Goal: Use online tool/utility: Utilize a website feature to perform a specific function

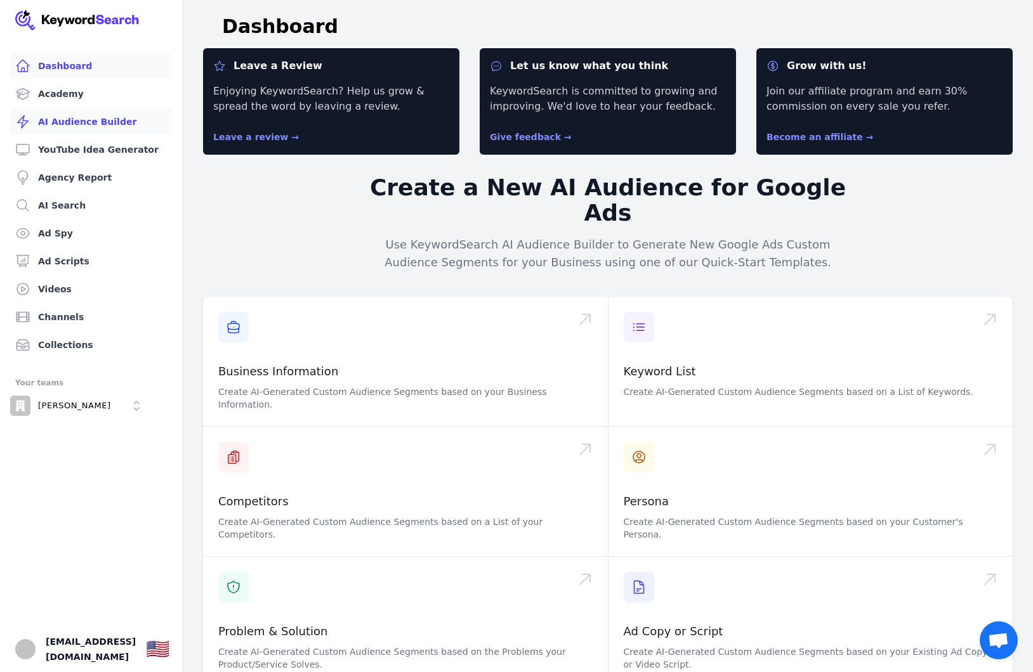
click at [108, 126] on link "AI Audience Builder" at bounding box center [91, 121] width 162 height 25
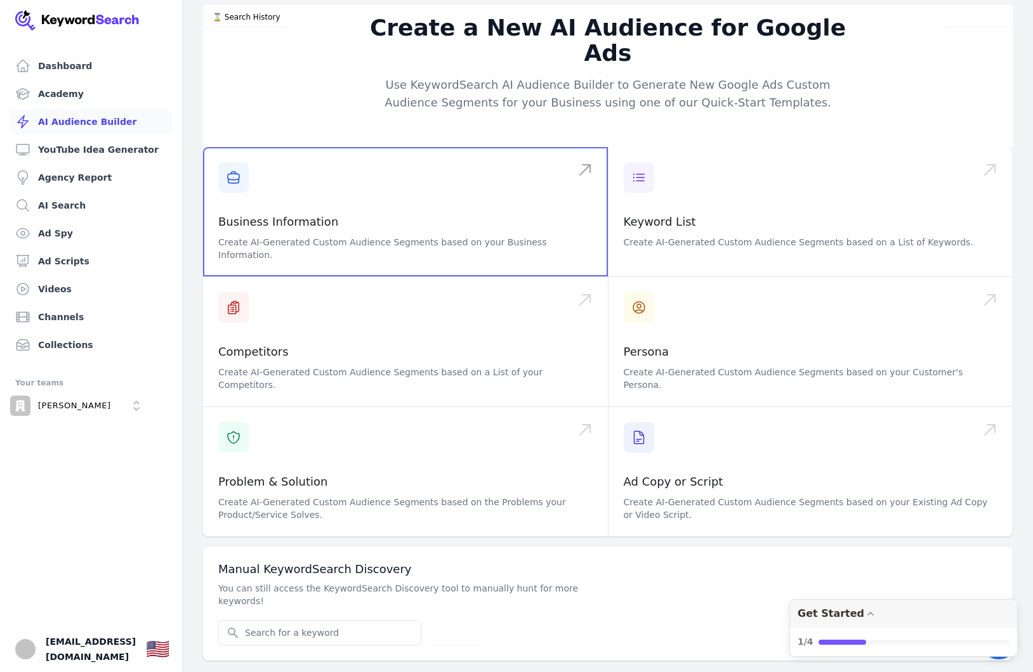
click at [389, 187] on span at bounding box center [405, 211] width 405 height 129
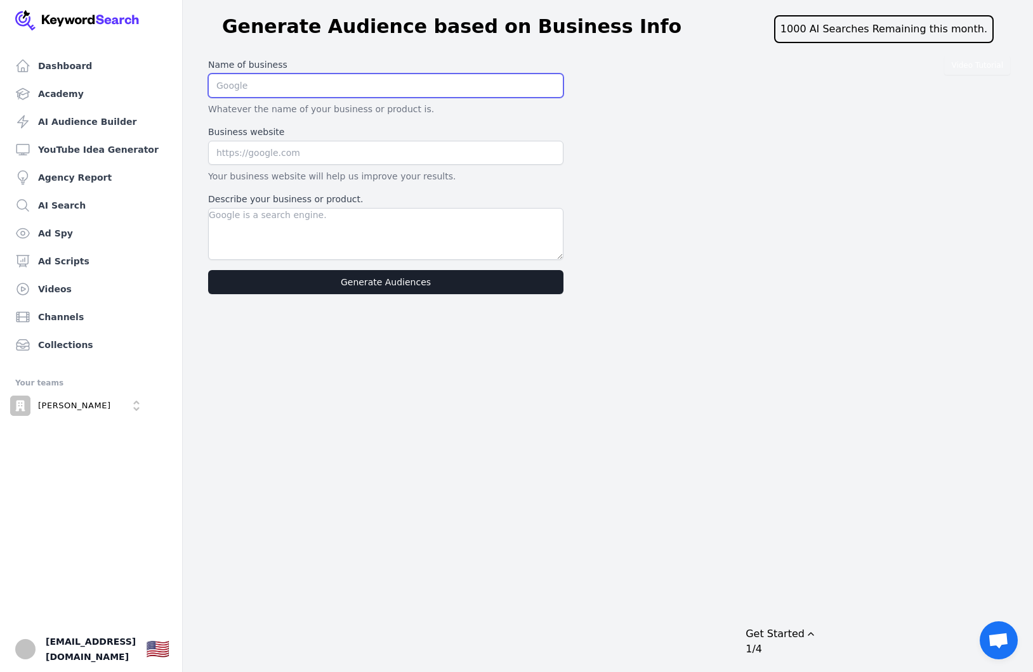
click at [268, 93] on input "text" at bounding box center [385, 86] width 355 height 24
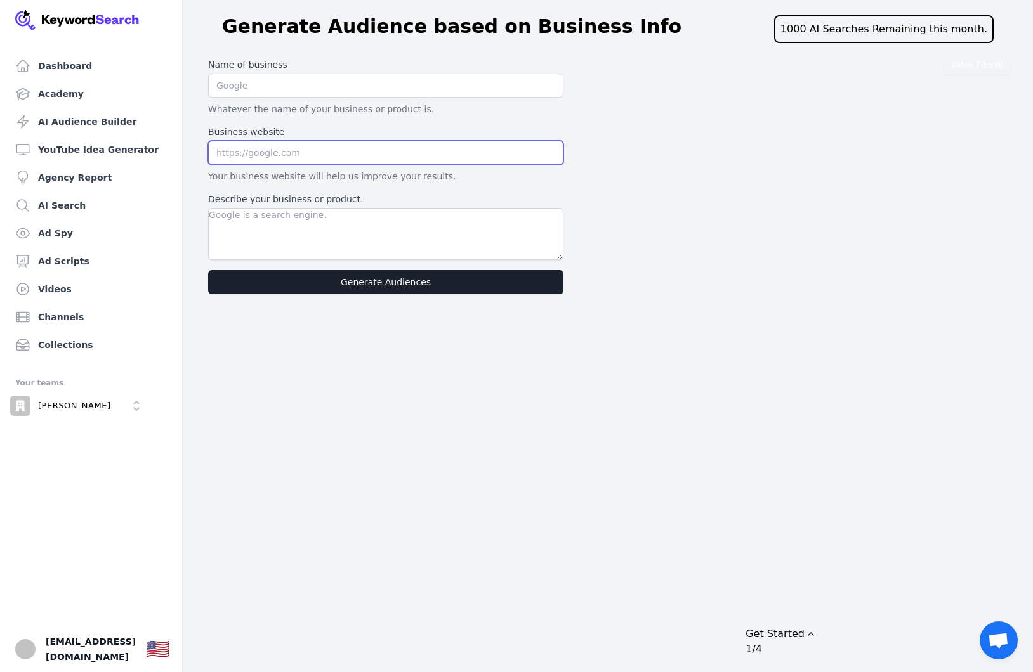
click at [299, 155] on input "text" at bounding box center [385, 153] width 355 height 24
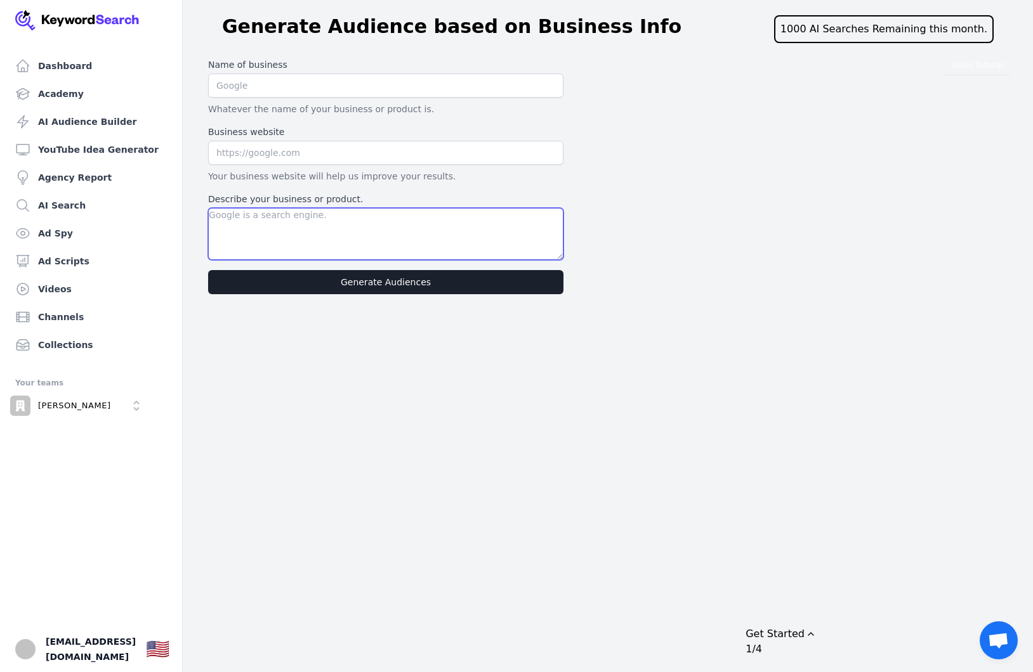
click at [306, 242] on textarea "Describe your business or product." at bounding box center [385, 234] width 355 height 52
paste textarea "[PERSON_NAME] International is a business coaching company helping women coache…"
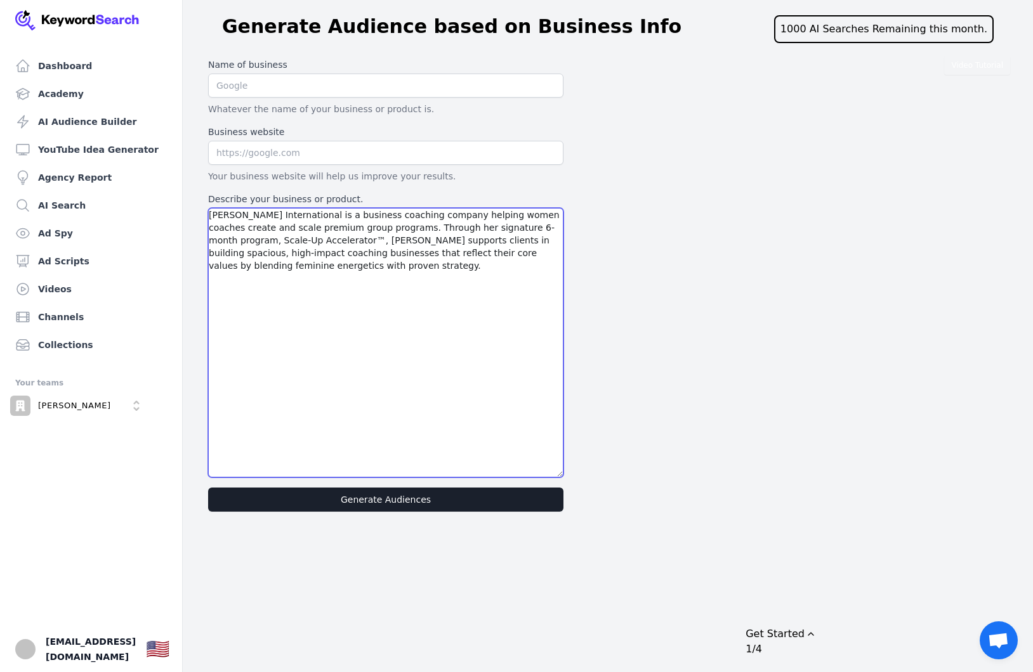
drag, startPoint x: 560, startPoint y: 258, endPoint x: 743, endPoint y: 475, distance: 284.1
click at [743, 475] on div "Video Tutorial Name of business Whatever the name of your business or product i…" at bounding box center [607, 285] width 809 height 464
paste textarea "**Lorem Ipsumd Sitame:** Conse adipisc elit 48–39 seddoei t incidid-utlabo, etd…"
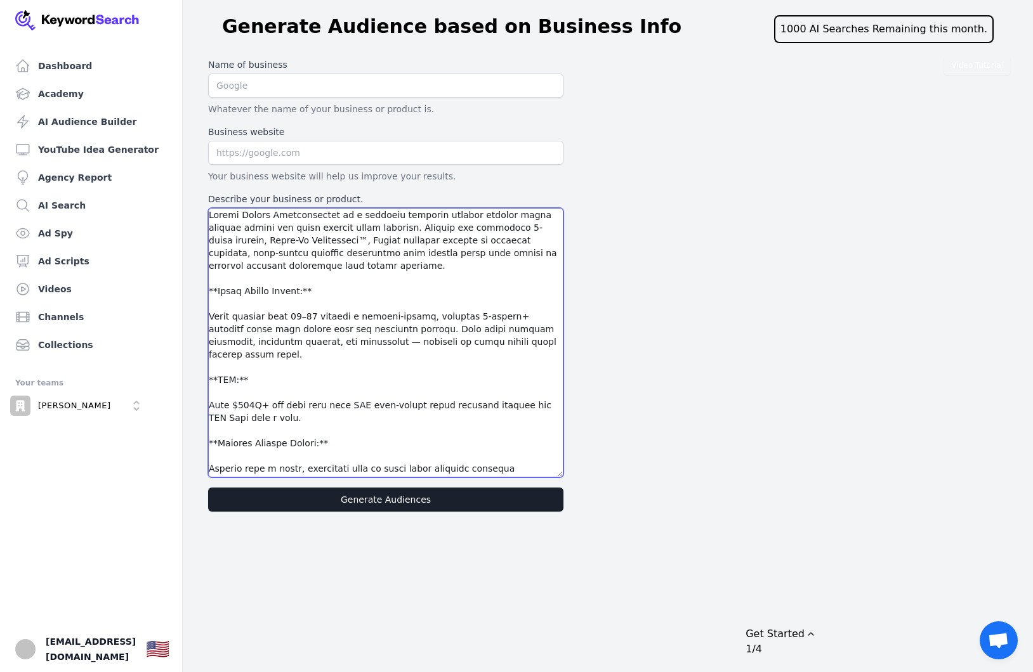
type textarea "Loremi Dolors Ametconsectet ad e seddoeiu temporin utlabor etdolor magna aliqua…"
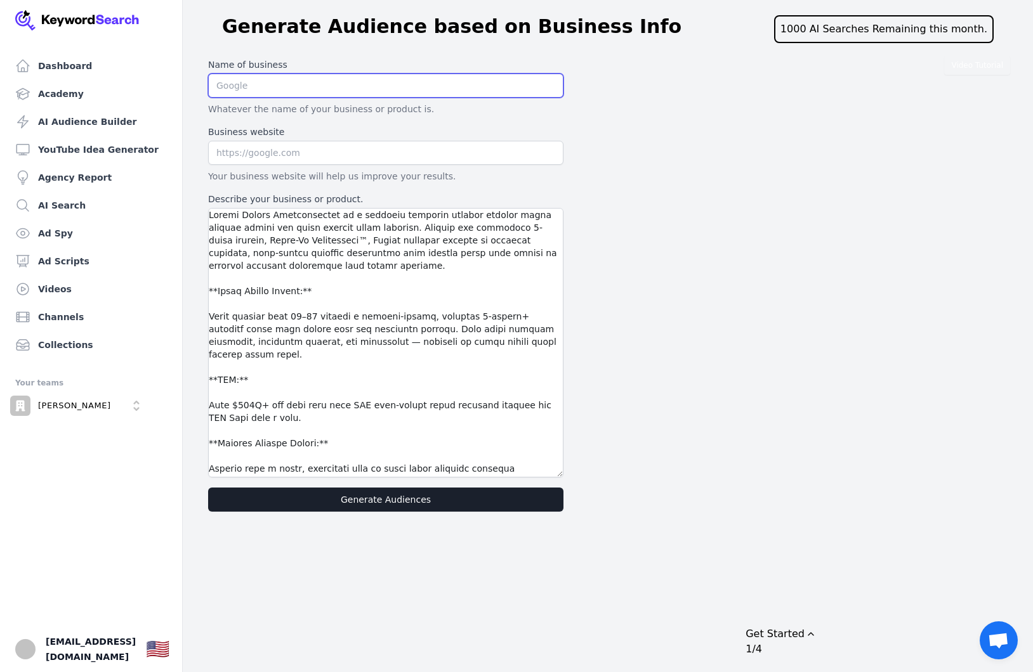
click at [274, 91] on input "text" at bounding box center [385, 86] width 355 height 24
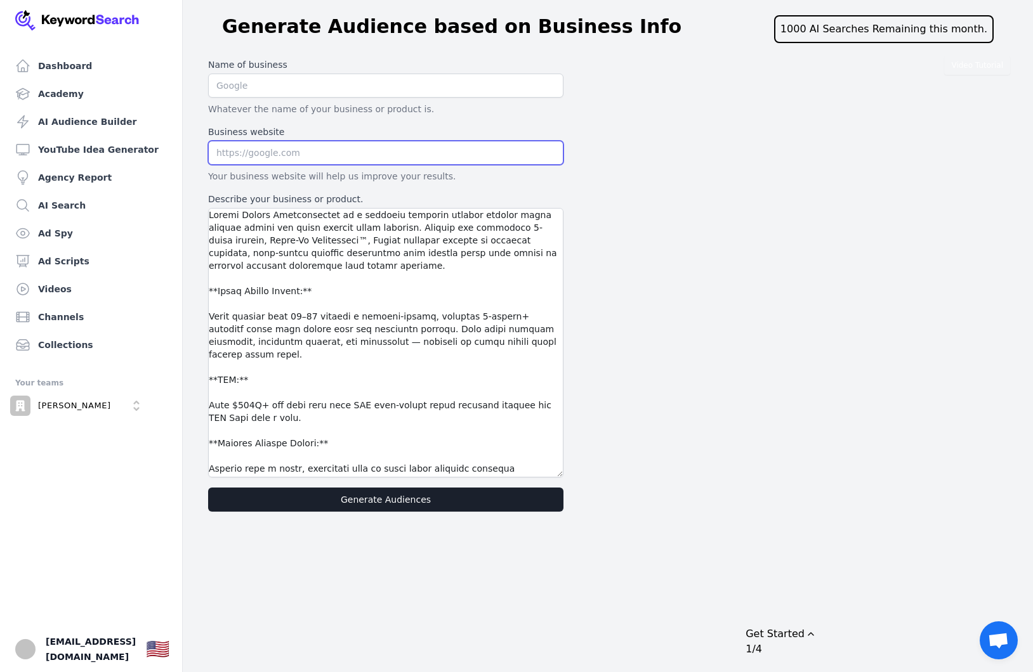
click at [275, 157] on input "text" at bounding box center [385, 153] width 355 height 24
paste input "[URL][DOMAIN_NAME]"
type input "[URL][DOMAIN_NAME]"
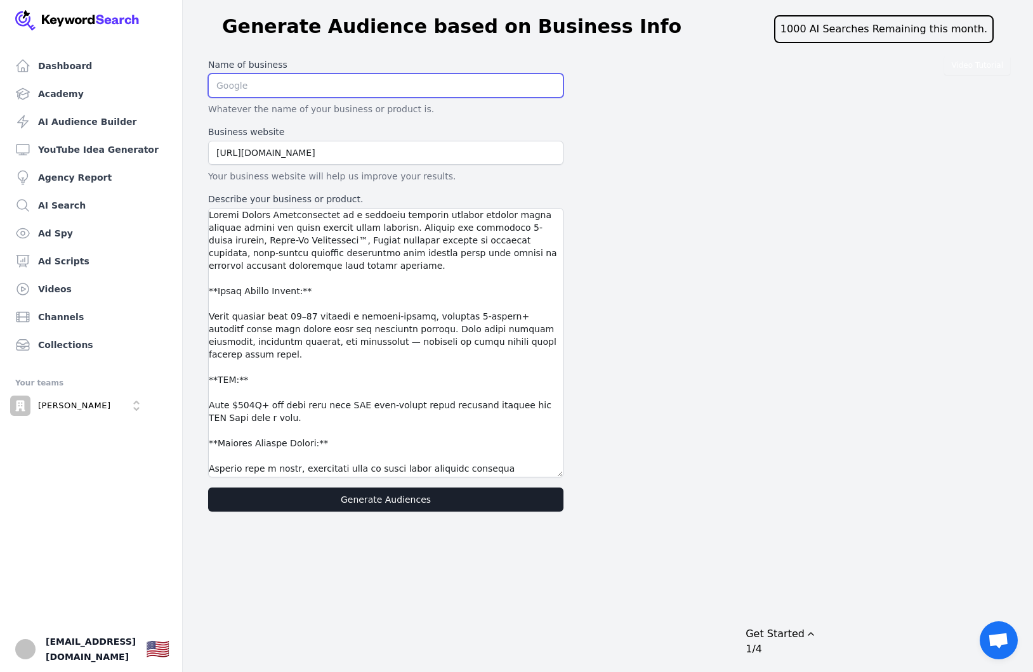
click at [294, 81] on input "text" at bounding box center [385, 86] width 355 height 24
type input "[PERSON_NAME]"
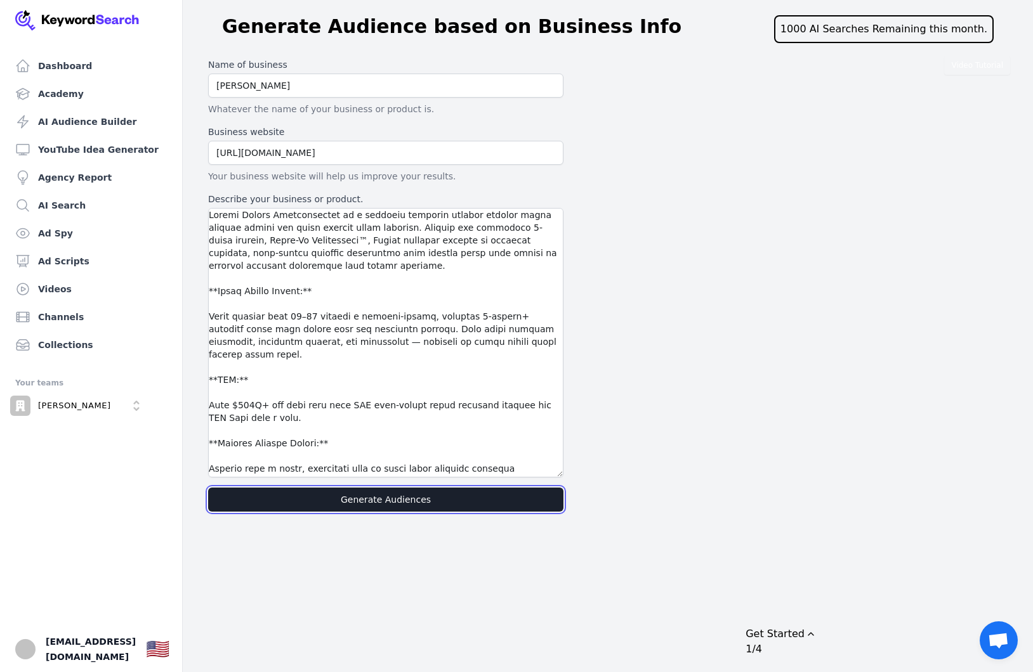
click at [436, 506] on button "Generate Audiences" at bounding box center [385, 500] width 355 height 24
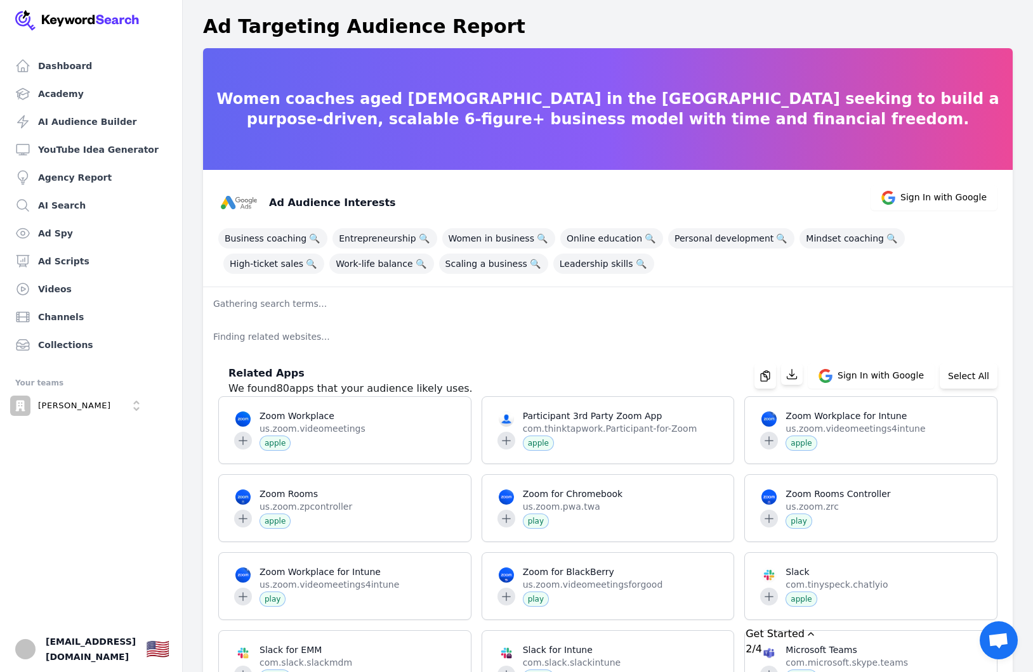
click at [270, 303] on p "Gathering search terms..." at bounding box center [607, 303] width 809 height 33
click at [384, 307] on p "Gathering search terms..." at bounding box center [607, 303] width 809 height 33
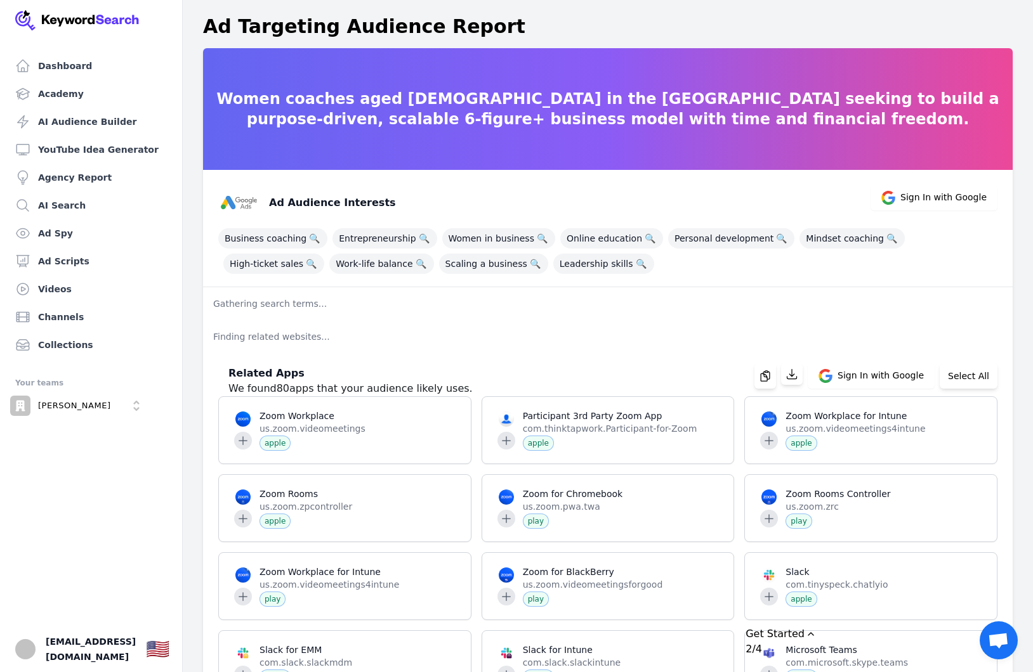
click at [289, 314] on p "Gathering search terms..." at bounding box center [607, 303] width 809 height 33
click at [277, 242] on span "Business coaching 🔍" at bounding box center [272, 238] width 109 height 20
click at [471, 242] on span "Women in business 🔍" at bounding box center [498, 238] width 113 height 20
